Goal: Task Accomplishment & Management: Manage account settings

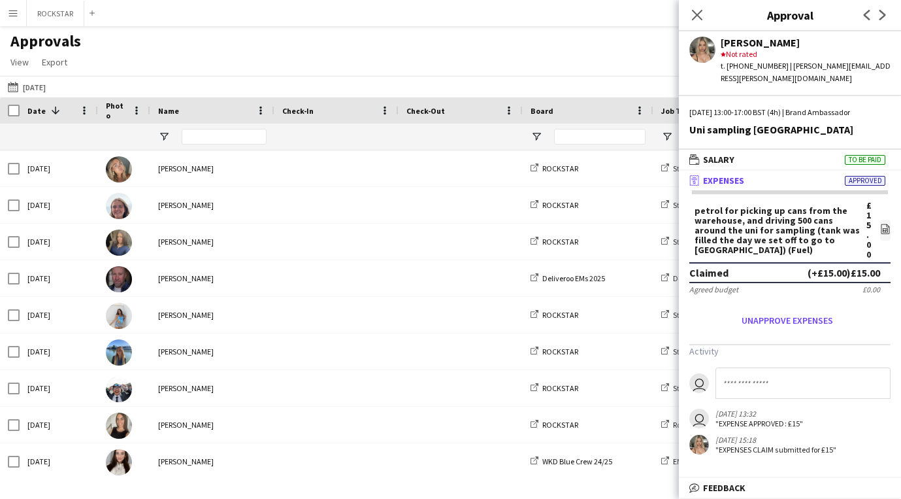
scroll to position [4, 0]
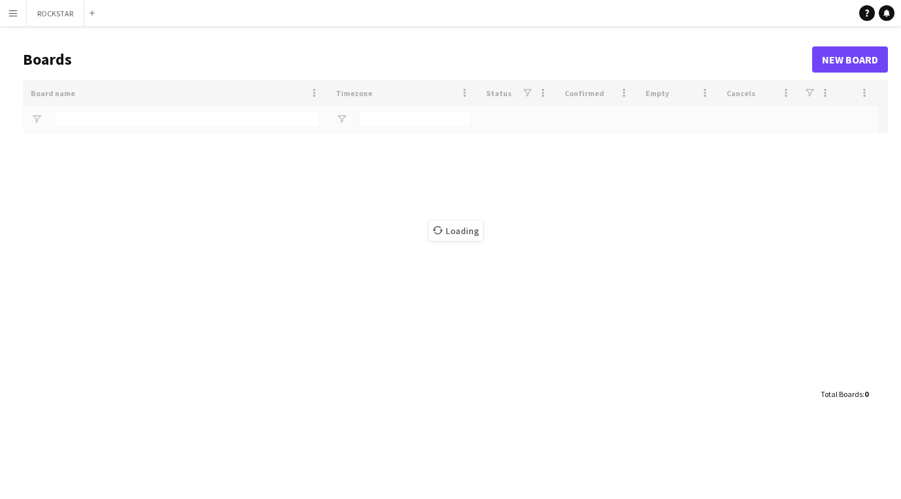
type input "***"
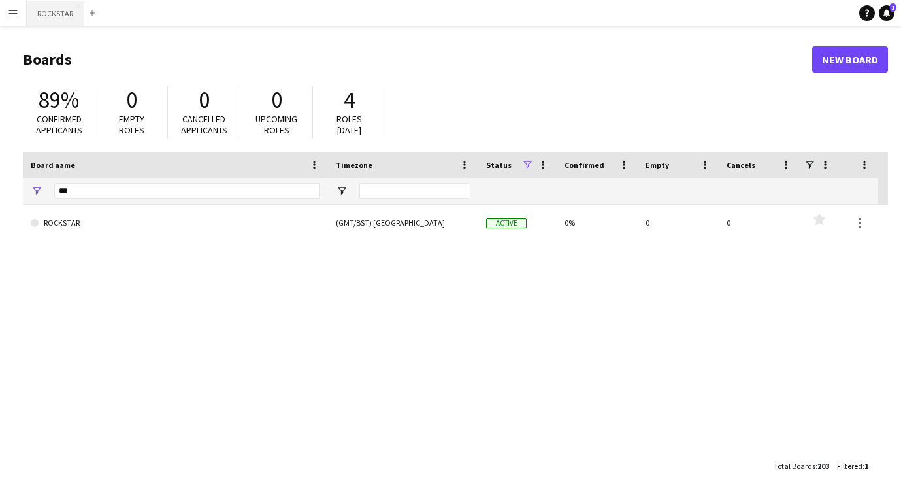
click at [38, 20] on button "ROCKSTAR Close" at bounding box center [56, 13] width 58 height 25
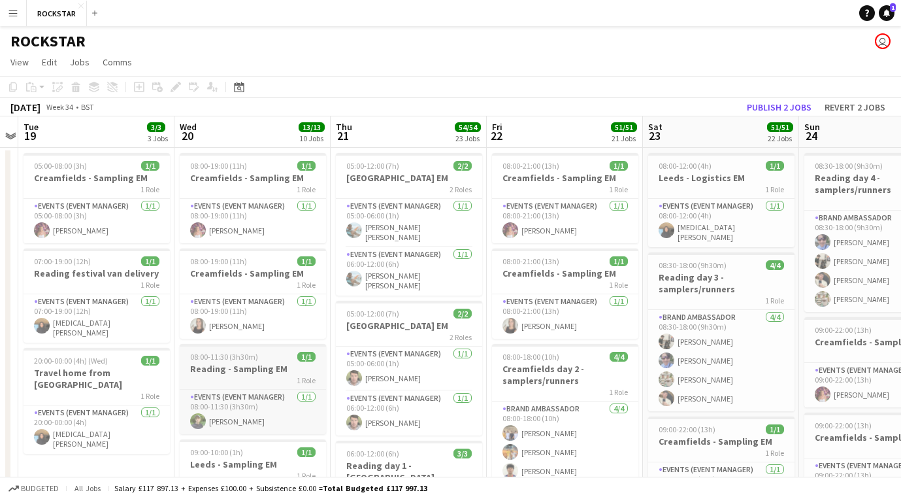
click at [252, 361] on app-job-card "08:00-11:30 (3h30m) 1/1 Reading - Sampling EM 1 Role Events (Event Manager) 1/1…" at bounding box center [253, 389] width 146 height 90
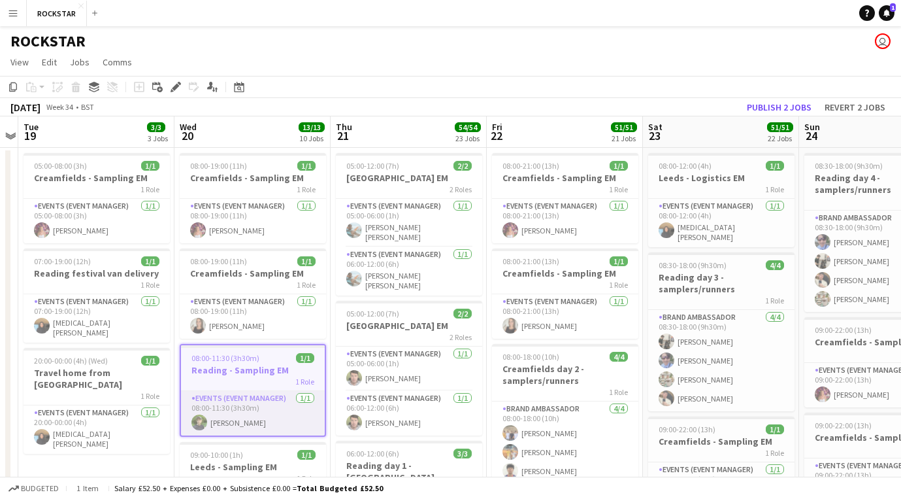
click at [248, 408] on app-card-role "Events (Event Manager) 1/1 08:00-11:30 (3h30m) Tim Dayman" at bounding box center [253, 413] width 144 height 44
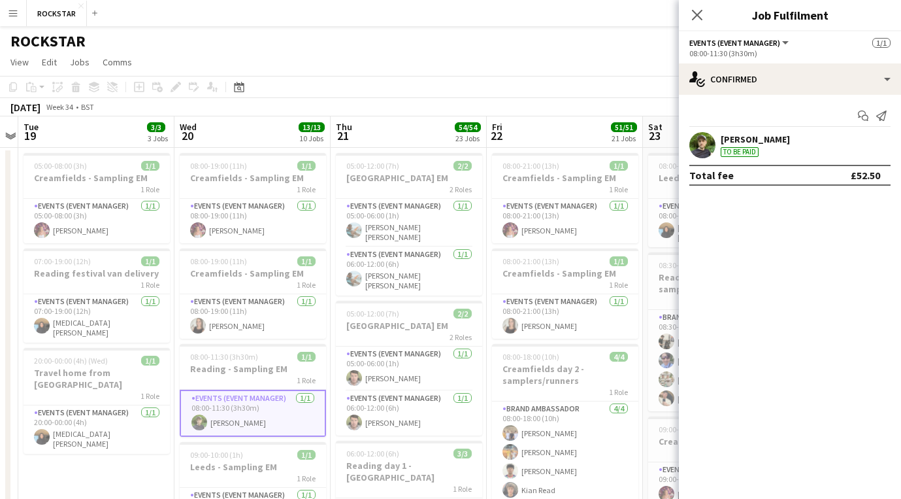
click at [838, 182] on div "Total fee £52.50" at bounding box center [790, 175] width 201 height 21
click at [735, 120] on div "Start chat Send notification" at bounding box center [790, 116] width 201 height 22
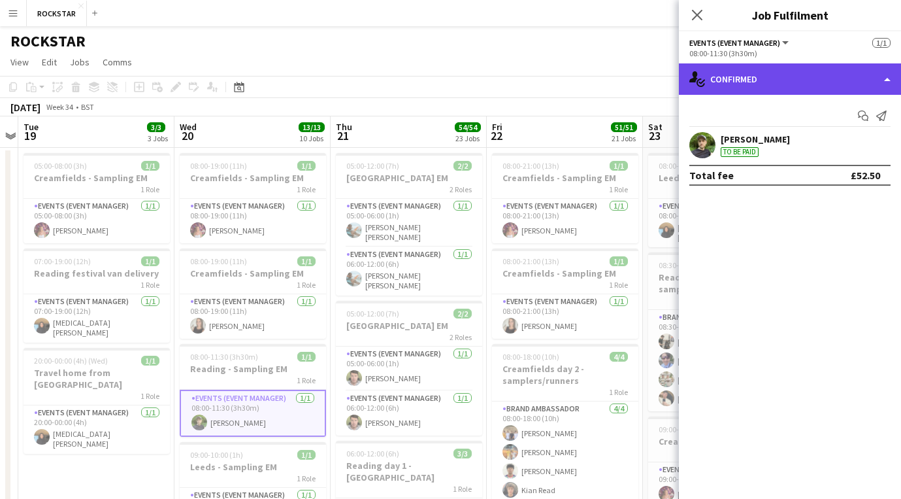
click at [792, 84] on div "single-neutral-actions-check-2 Confirmed" at bounding box center [790, 78] width 222 height 31
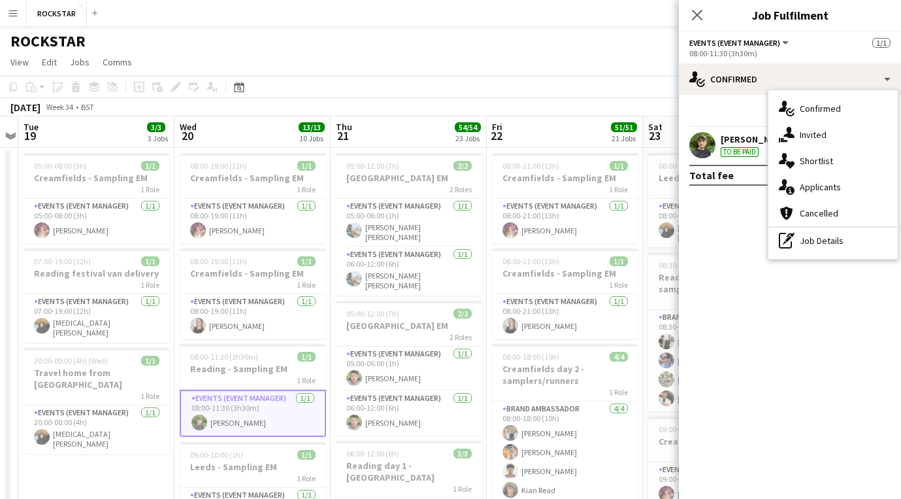
click at [693, 214] on mat-expansion-panel "check Confirmed Start chat Send notification Tim Dayman To be paid Total fee £5…" at bounding box center [790, 297] width 222 height 404
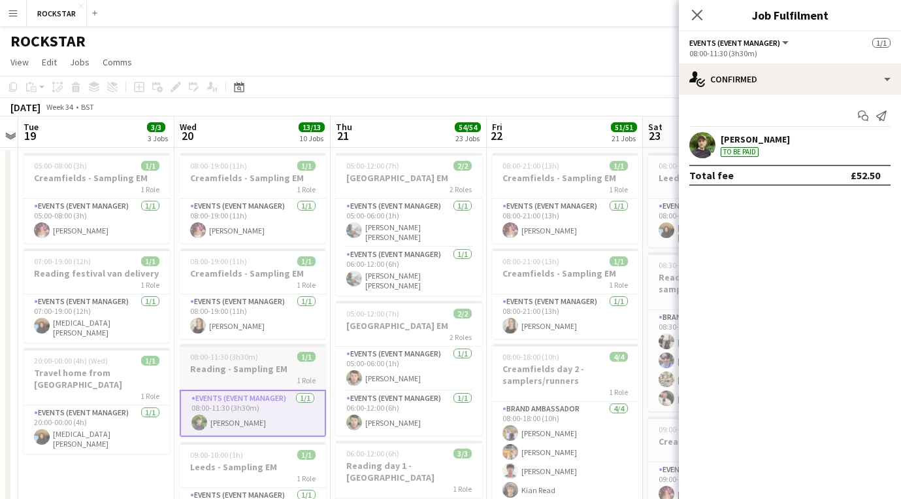
click at [301, 348] on app-job-card "08:00-11:30 (3h30m) 1/1 Reading - Sampling EM 1 Role Events (Event Manager) 1/1…" at bounding box center [253, 390] width 146 height 93
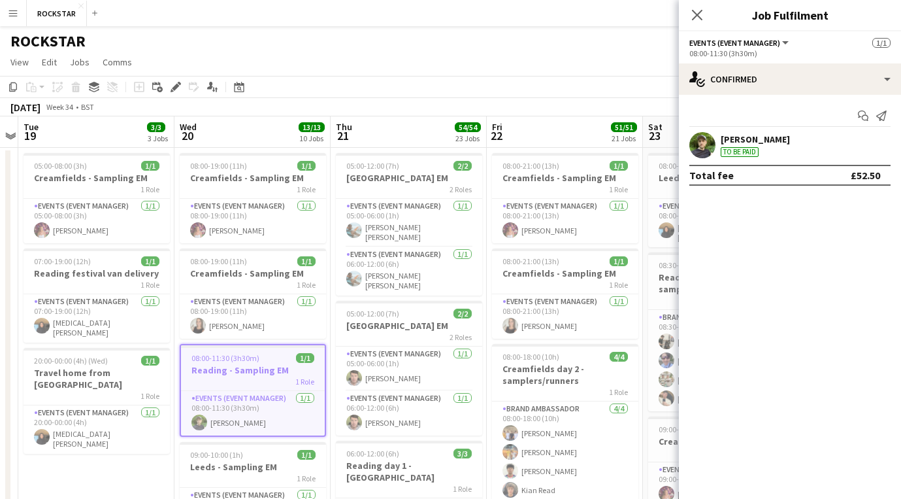
click at [274, 382] on div "1 Role" at bounding box center [253, 381] width 144 height 10
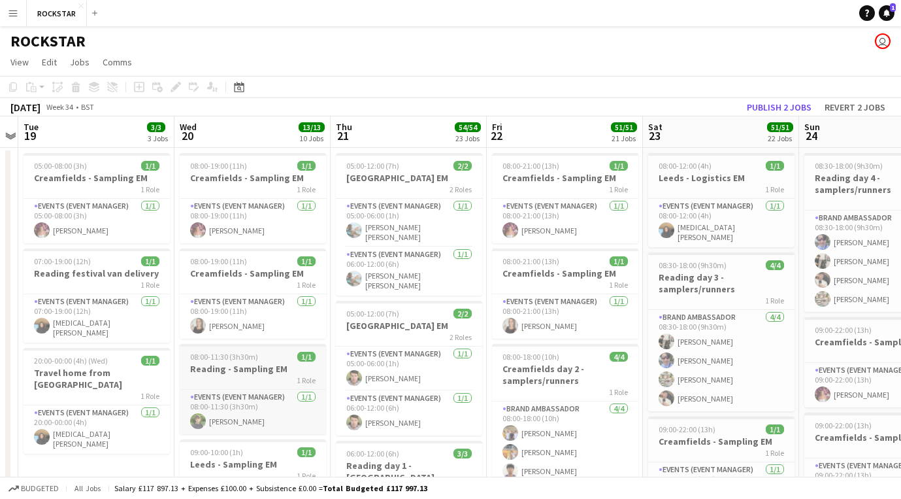
click at [274, 382] on div "1 Role" at bounding box center [253, 380] width 146 height 10
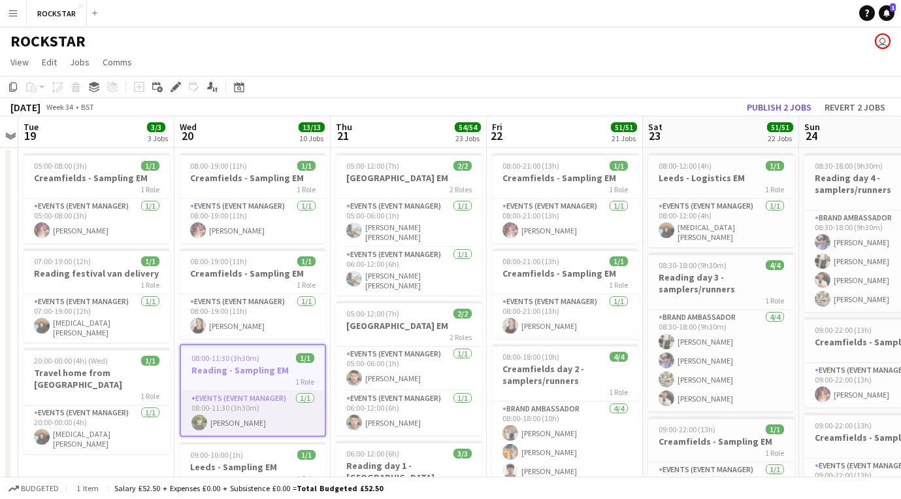
click at [270, 398] on app-card-role "Events (Event Manager) 1/1 08:00-11:30 (3h30m) Tim Dayman" at bounding box center [253, 413] width 144 height 44
